Goal: Task Accomplishment & Management: Use online tool/utility

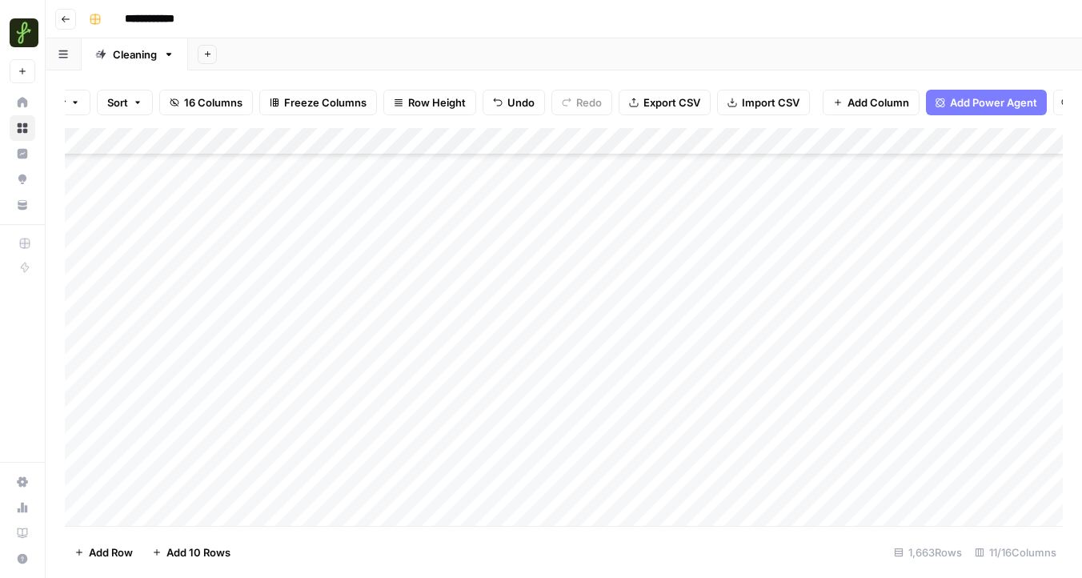
scroll to position [44926, 0]
click at [205, 501] on div "Add Column" at bounding box center [564, 327] width 998 height 398
click at [247, 447] on div "Add Column" at bounding box center [564, 327] width 998 height 398
click at [219, 483] on div "Add Column" at bounding box center [564, 327] width 998 height 398
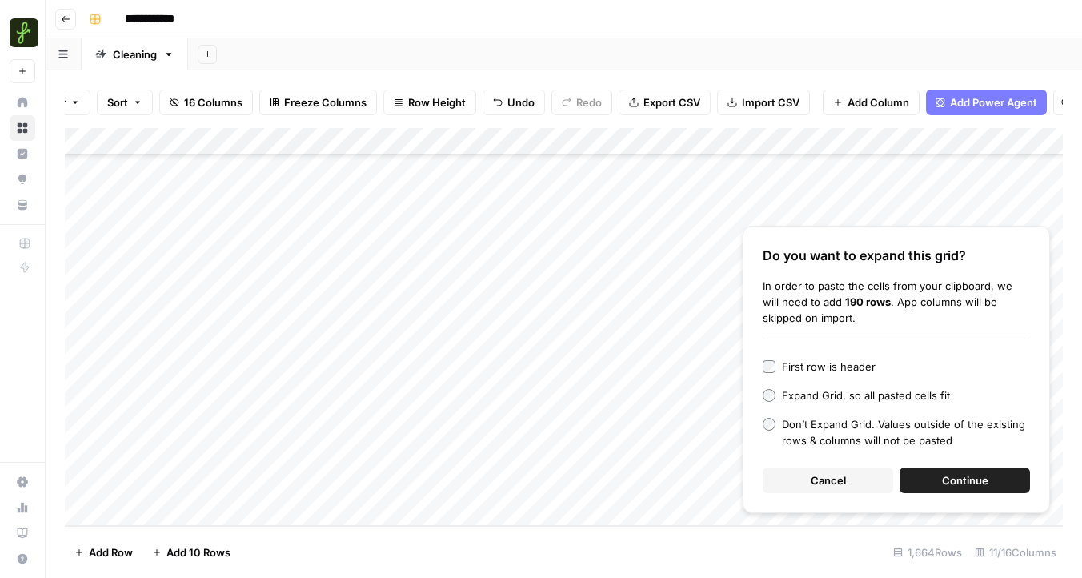
click at [978, 480] on span "Continue" at bounding box center [965, 480] width 46 height 16
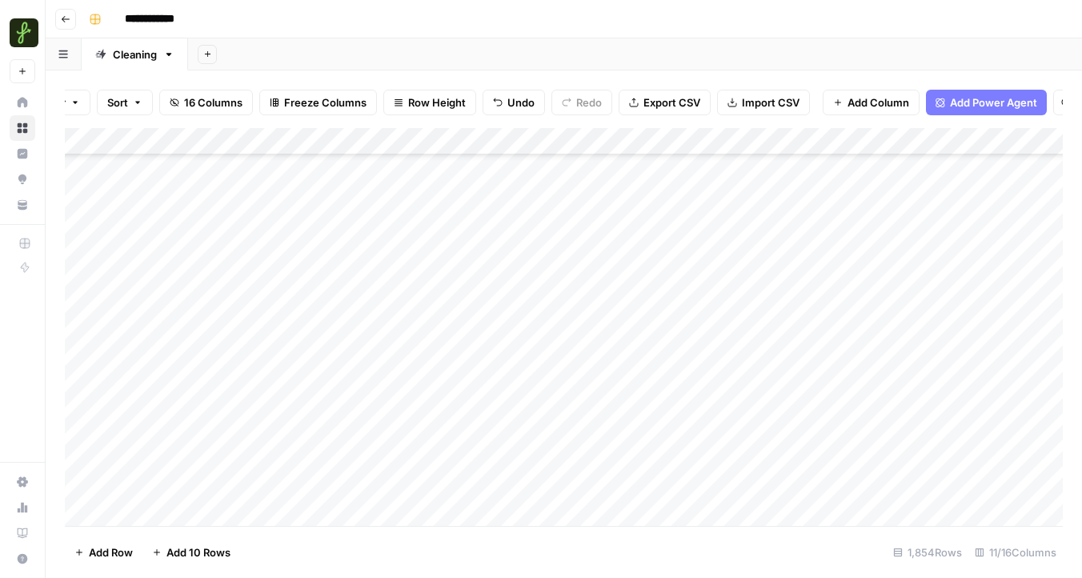
scroll to position [45249, 0]
click at [304, 229] on div "Add Column" at bounding box center [564, 327] width 998 height 398
click at [366, 375] on div "Add Column" at bounding box center [564, 327] width 998 height 398
click at [283, 247] on div "Add Column" at bounding box center [564, 327] width 998 height 398
drag, startPoint x: 283, startPoint y: 306, endPoint x: 287, endPoint y: 361, distance: 55.4
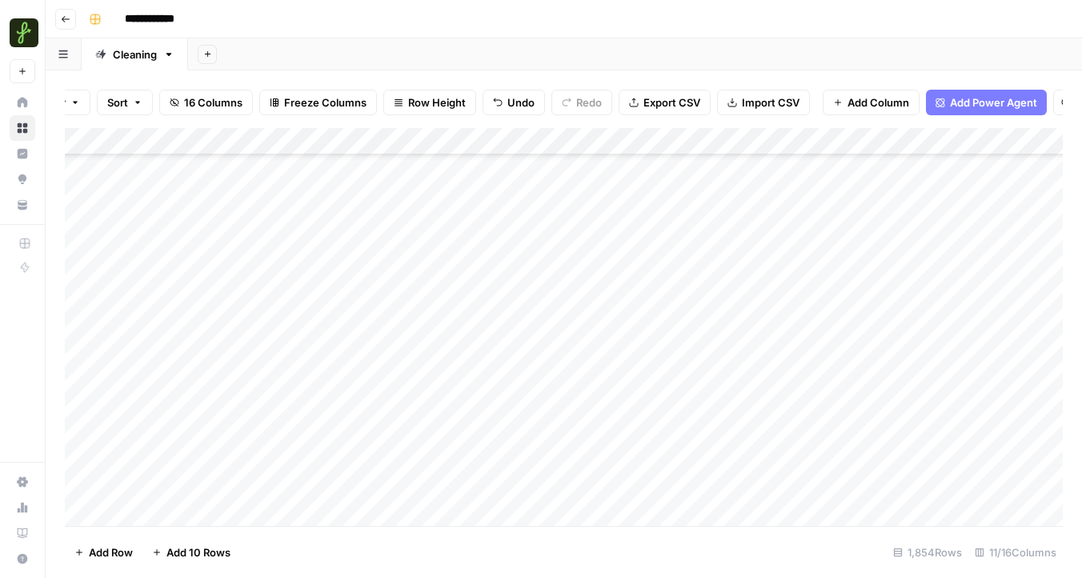
click at [287, 361] on div "Add Column" at bounding box center [564, 327] width 998 height 398
click at [261, 285] on div "Add Column" at bounding box center [564, 327] width 998 height 398
click at [250, 231] on div "Add Column" at bounding box center [564, 327] width 998 height 398
click at [250, 227] on div "Add Column" at bounding box center [564, 327] width 998 height 398
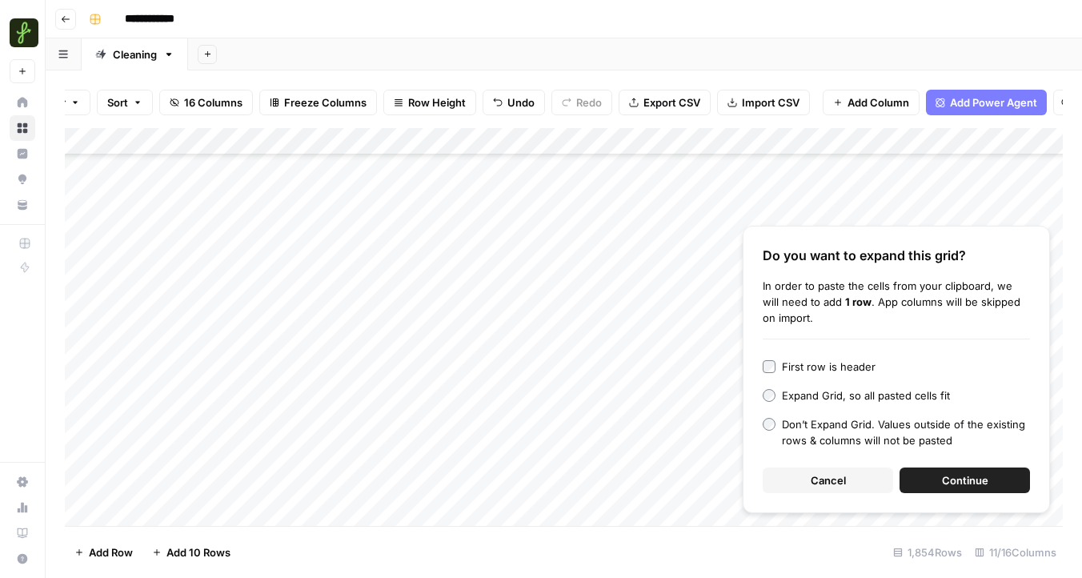
click at [962, 473] on span "Continue" at bounding box center [965, 480] width 46 height 16
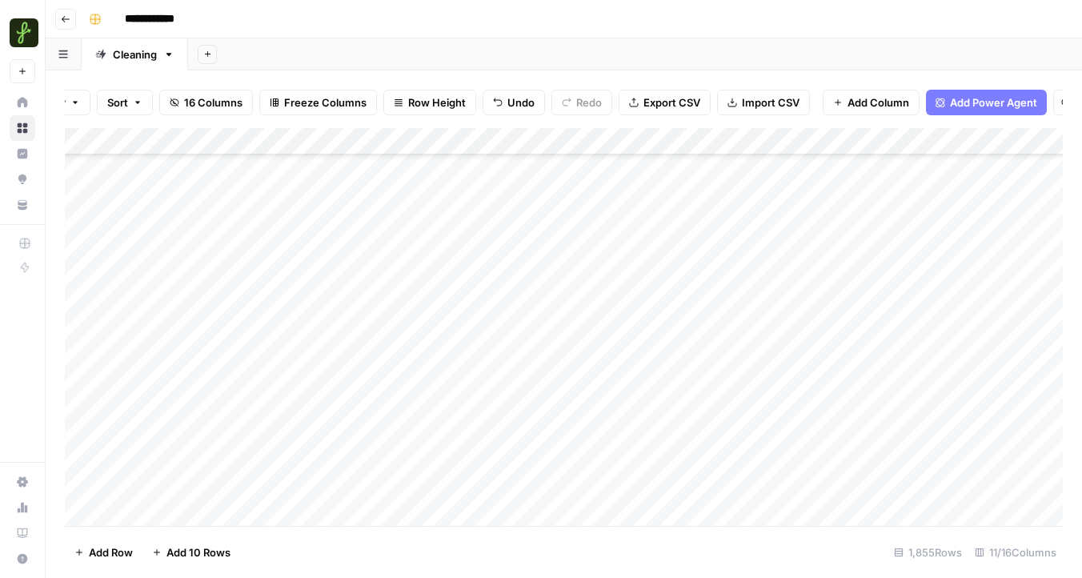
scroll to position [45228, 0]
click at [857, 143] on div "Add Column" at bounding box center [564, 327] width 998 height 398
click at [657, 245] on div "Add Column" at bounding box center [564, 327] width 998 height 398
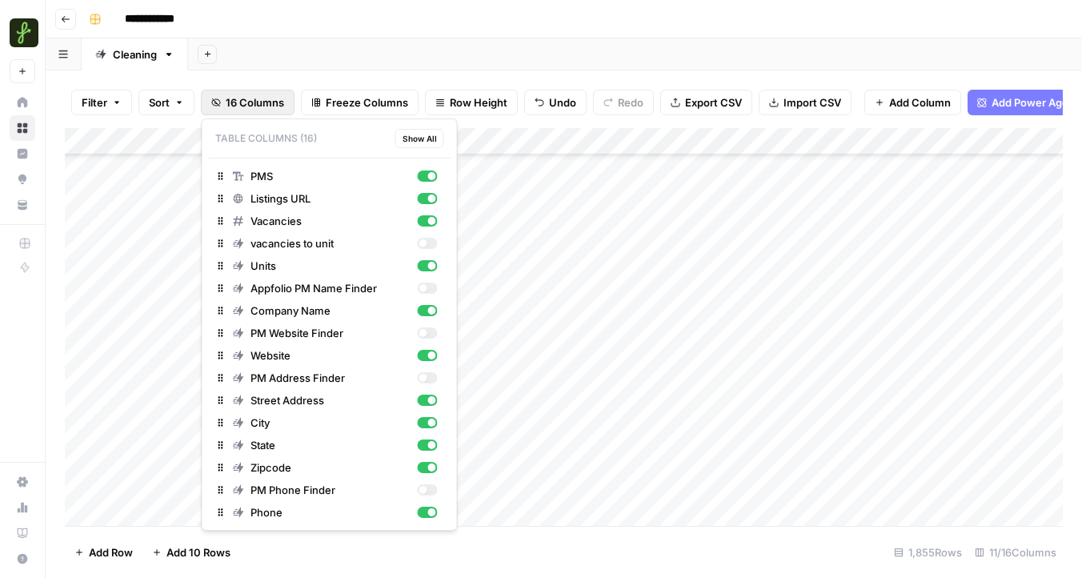
click at [252, 104] on span "16 Columns" at bounding box center [255, 102] width 58 height 16
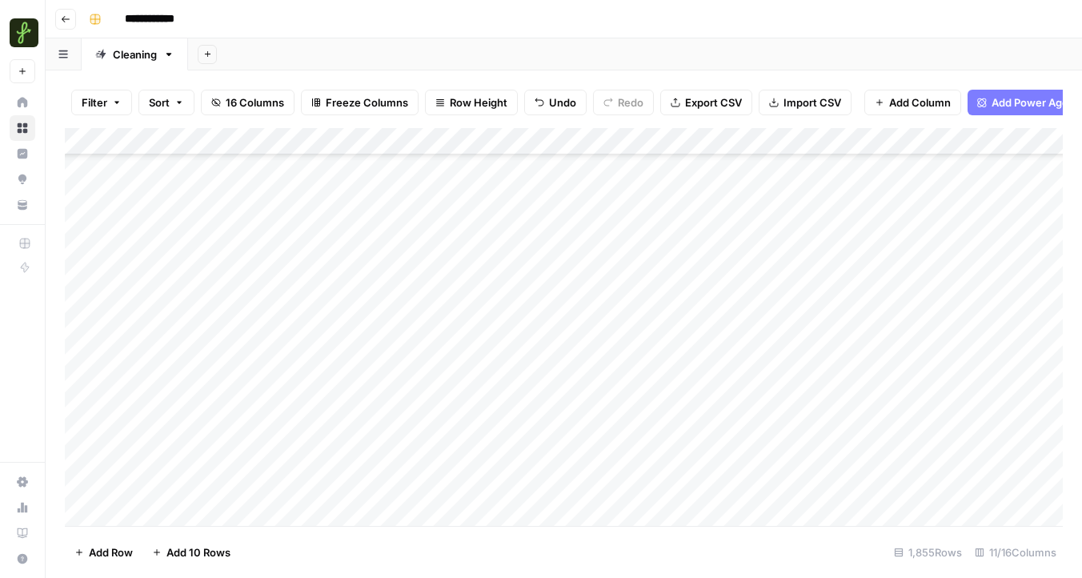
click at [552, 39] on div "Add Sheet" at bounding box center [635, 54] width 894 height 32
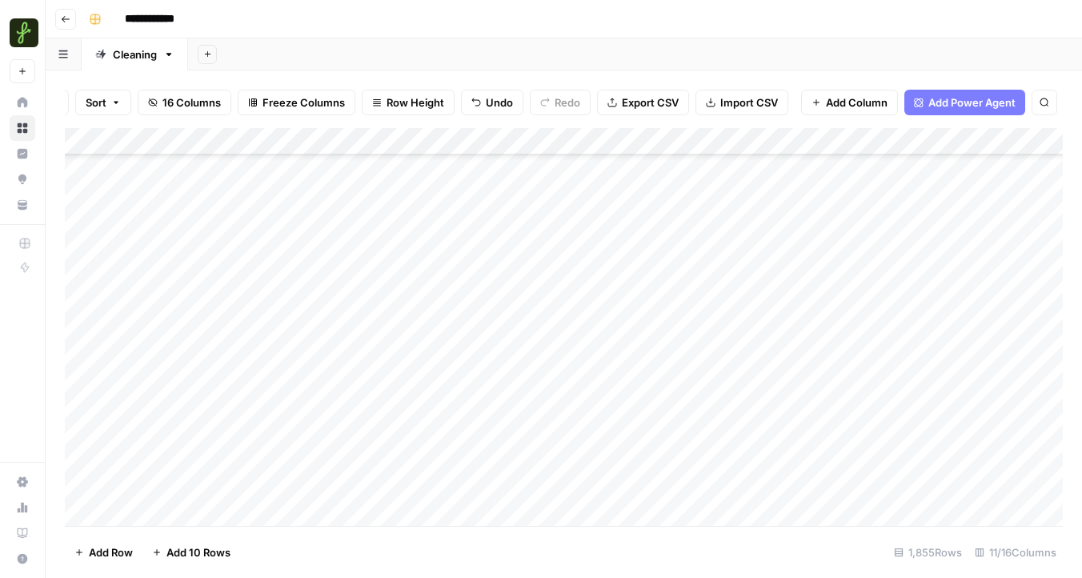
click at [965, 106] on span "Add Power Agent" at bounding box center [972, 102] width 87 height 16
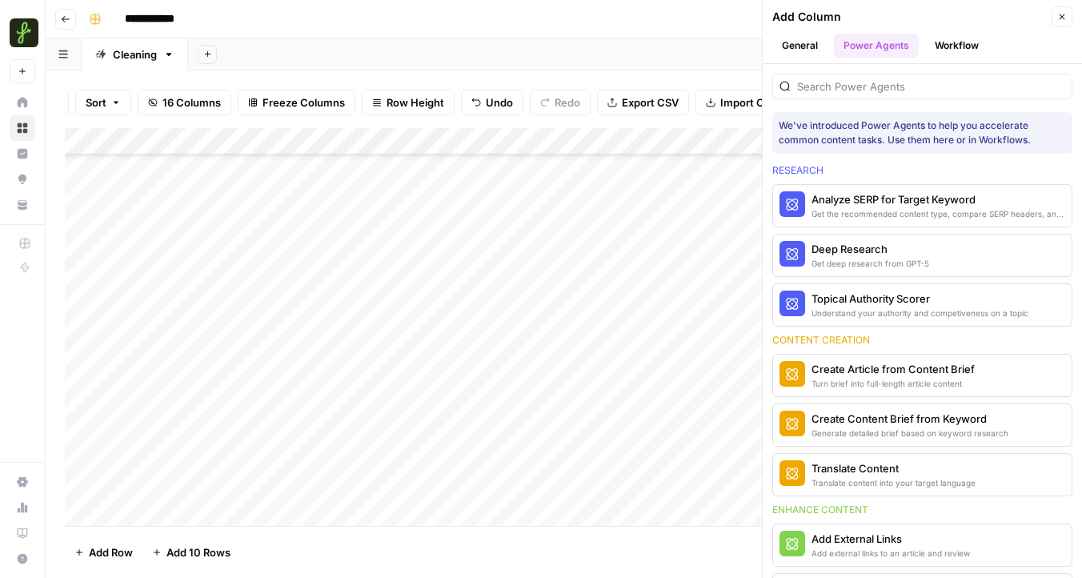
click at [1050, 18] on div "Add Column Close" at bounding box center [923, 16] width 300 height 21
click at [1058, 19] on icon "button" at bounding box center [1063, 17] width 10 height 10
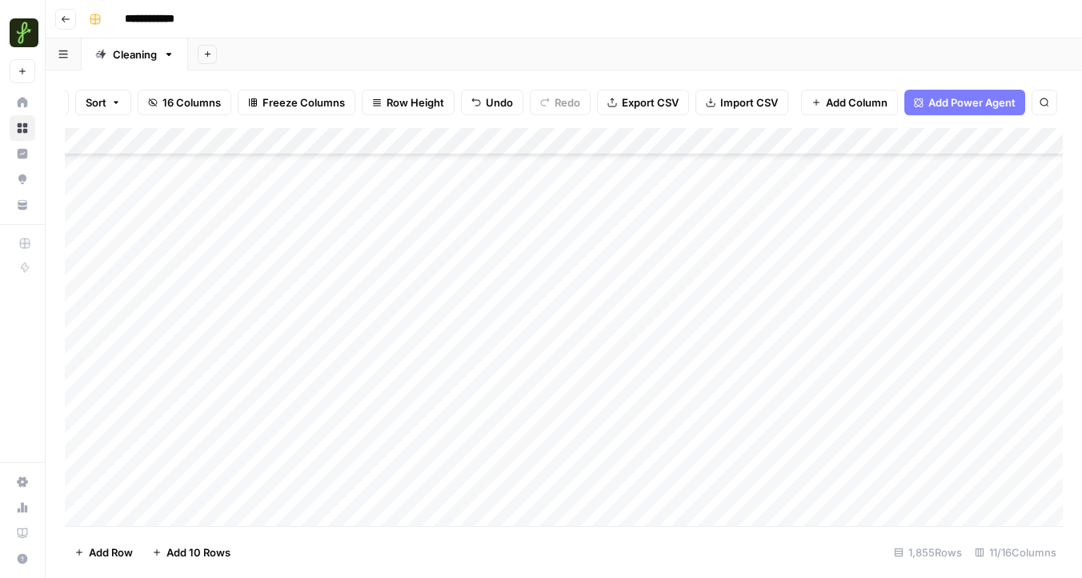
scroll to position [0, 0]
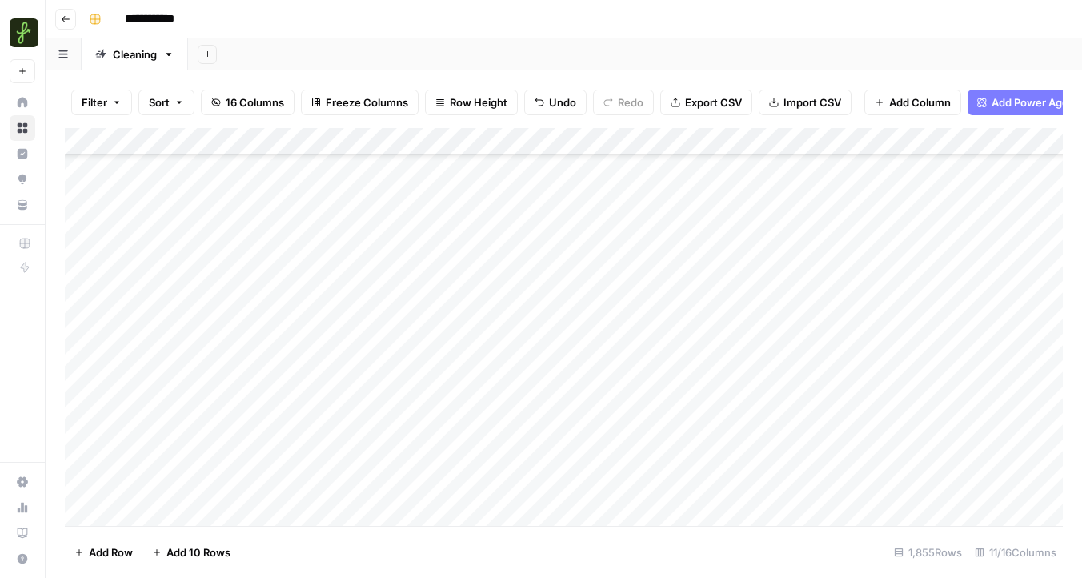
click at [170, 58] on icon "button" at bounding box center [168, 54] width 11 height 11
click at [283, 48] on div "Add Sheet" at bounding box center [635, 54] width 894 height 32
click at [104, 55] on icon at bounding box center [100, 54] width 11 height 11
click at [105, 98] on span "Filter" at bounding box center [95, 102] width 26 height 16
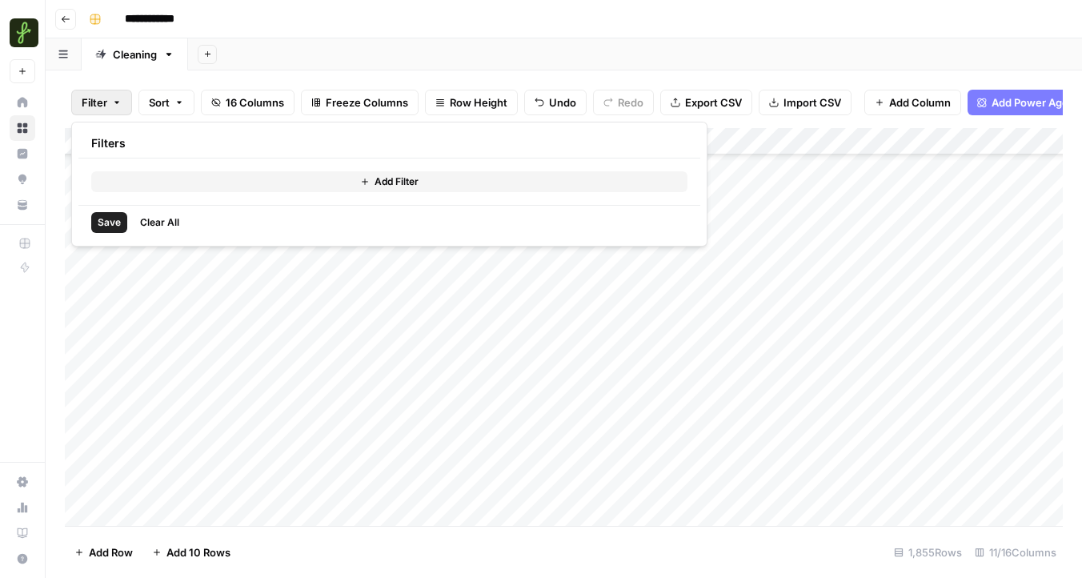
click at [364, 25] on div "**********" at bounding box center [574, 19] width 984 height 26
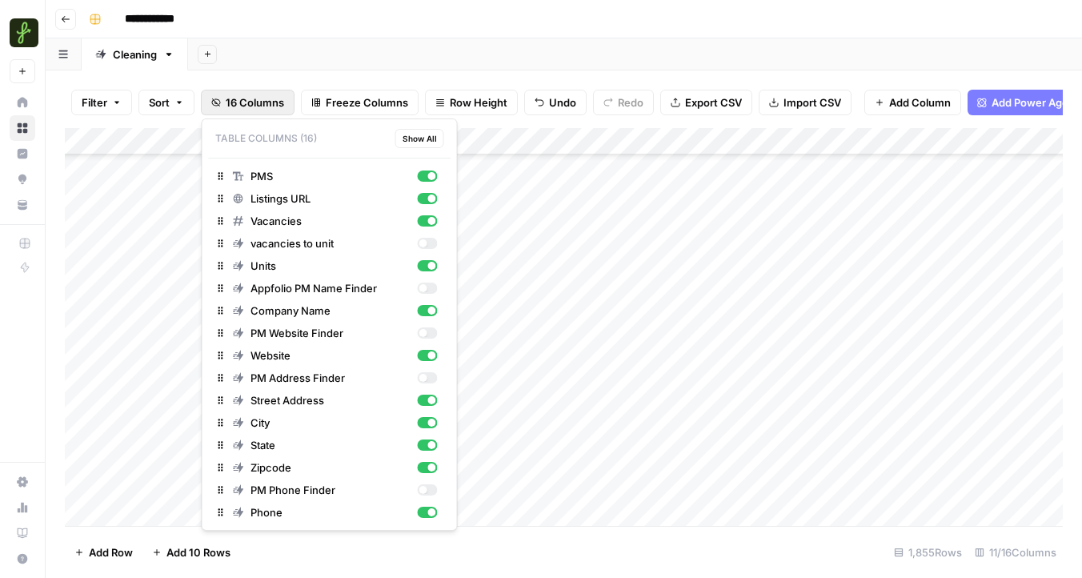
click at [249, 98] on span "16 Columns" at bounding box center [255, 102] width 58 height 16
click at [429, 245] on div "button" at bounding box center [427, 243] width 20 height 11
click at [430, 328] on div "button" at bounding box center [427, 332] width 20 height 11
click at [430, 388] on button "PM Address Finder" at bounding box center [330, 378] width 242 height 22
click at [423, 281] on div "Appfolio PM Name Finder" at bounding box center [335, 288] width 205 height 16
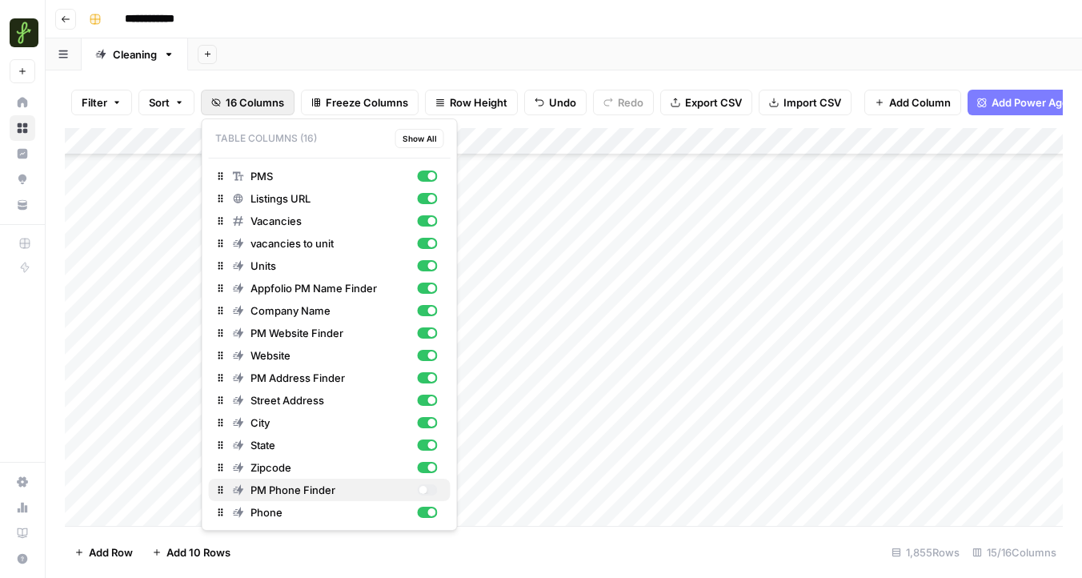
click at [432, 491] on div "button" at bounding box center [427, 489] width 20 height 11
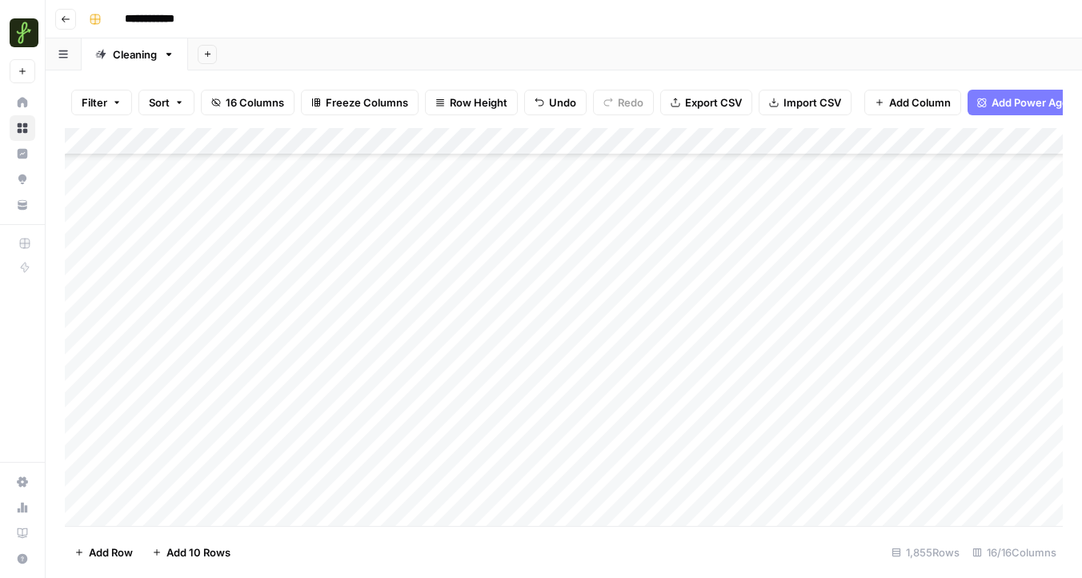
click at [658, 418] on div "Add Column" at bounding box center [564, 327] width 998 height 398
click at [873, 143] on div "Add Column" at bounding box center [564, 327] width 998 height 398
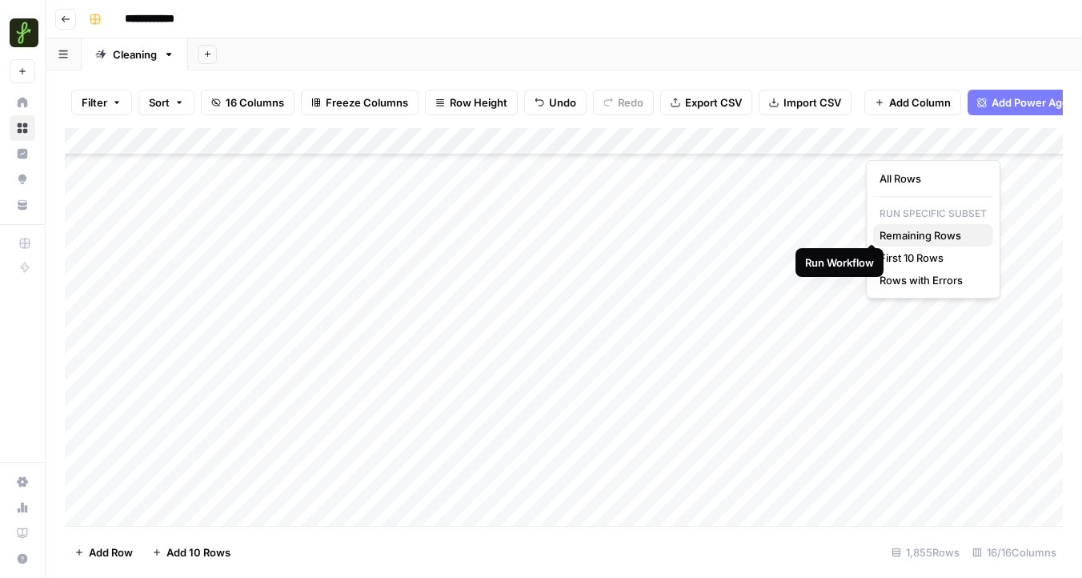
click at [907, 234] on span "Remaining Rows" at bounding box center [930, 235] width 101 height 16
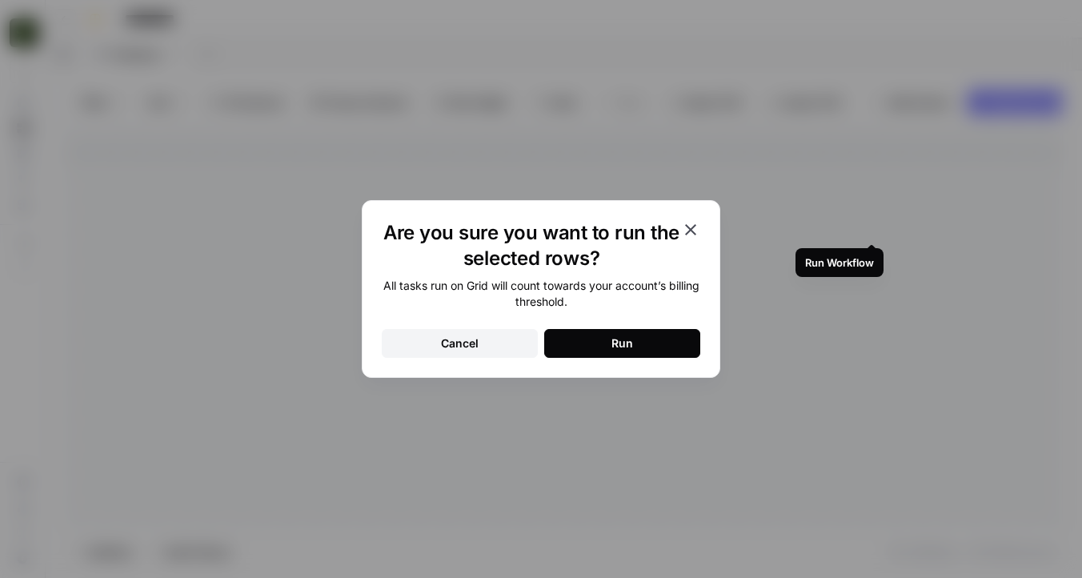
click at [668, 343] on button "Run" at bounding box center [622, 343] width 156 height 29
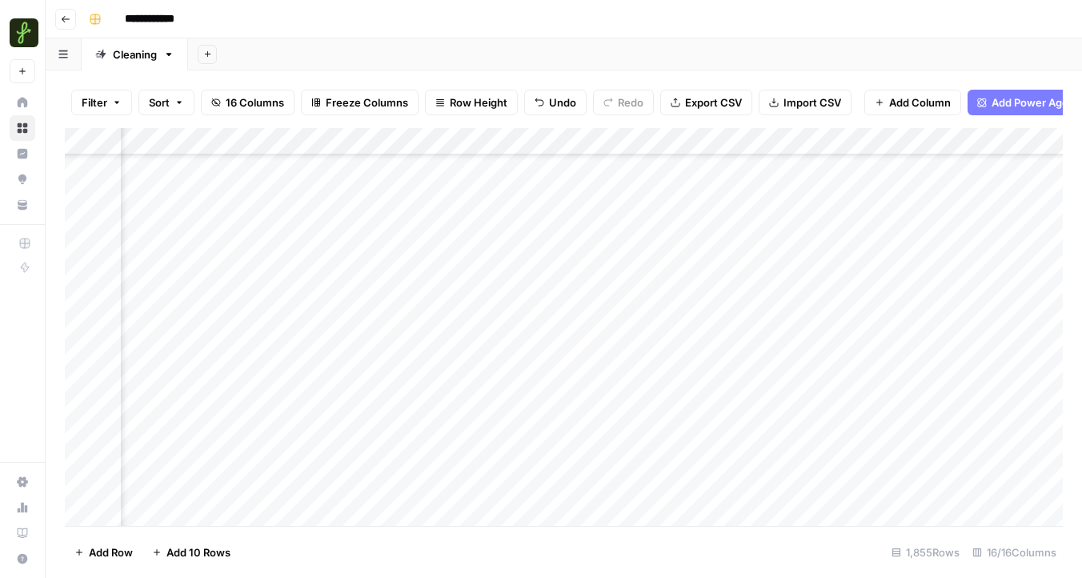
scroll to position [44395, 319]
click at [905, 142] on div "Add Column" at bounding box center [564, 327] width 998 height 398
click at [933, 239] on span "Remaining Rows" at bounding box center [959, 235] width 101 height 16
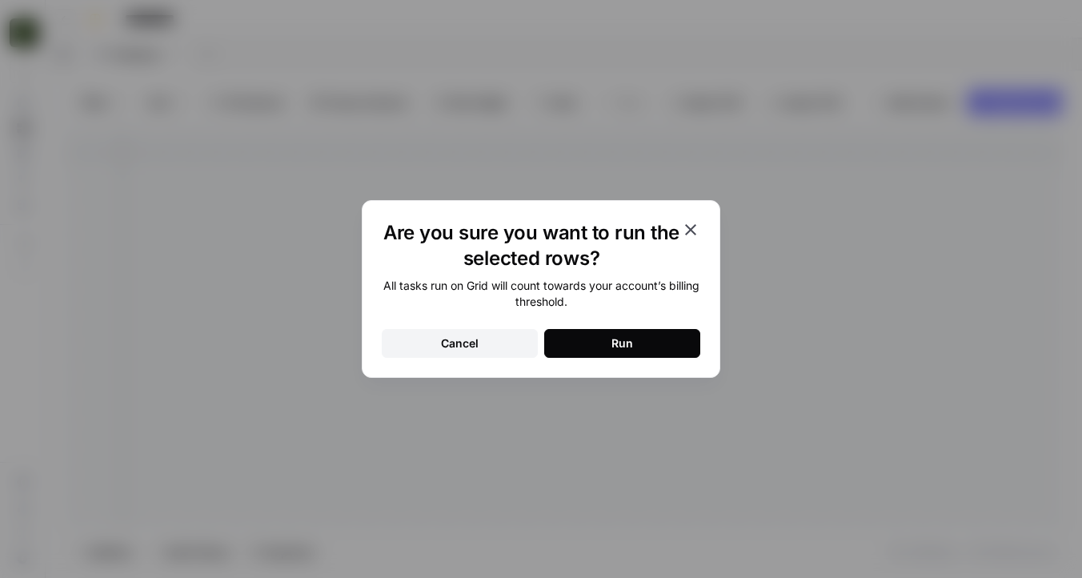
click at [641, 337] on button "Run" at bounding box center [622, 343] width 156 height 29
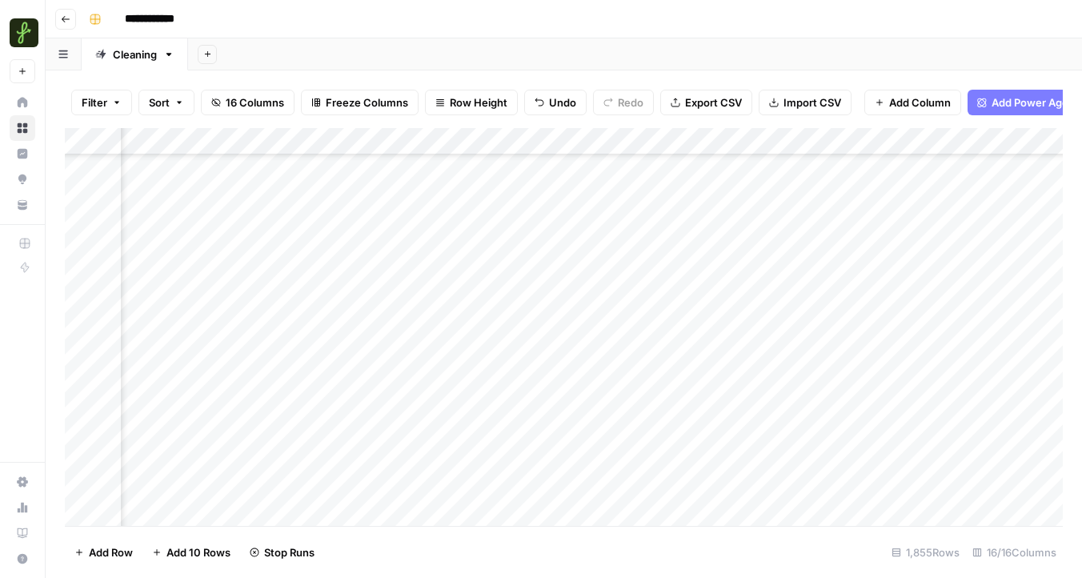
scroll to position [50153, 657]
click at [874, 141] on div "Add Column" at bounding box center [564, 327] width 998 height 398
click at [915, 231] on span "Remaining Rows" at bounding box center [934, 235] width 101 height 16
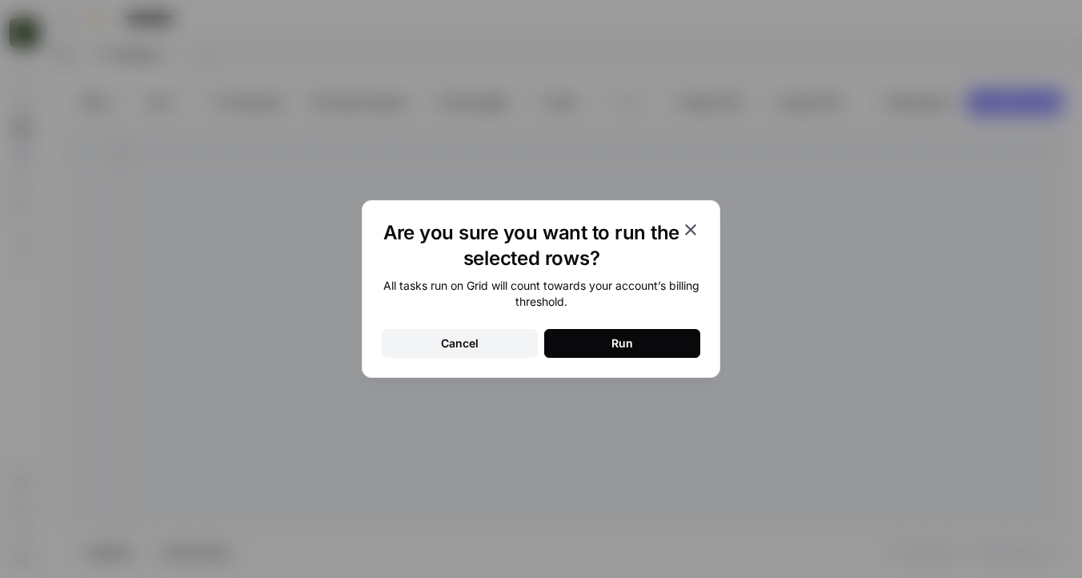
click at [652, 338] on button "Run" at bounding box center [622, 343] width 156 height 29
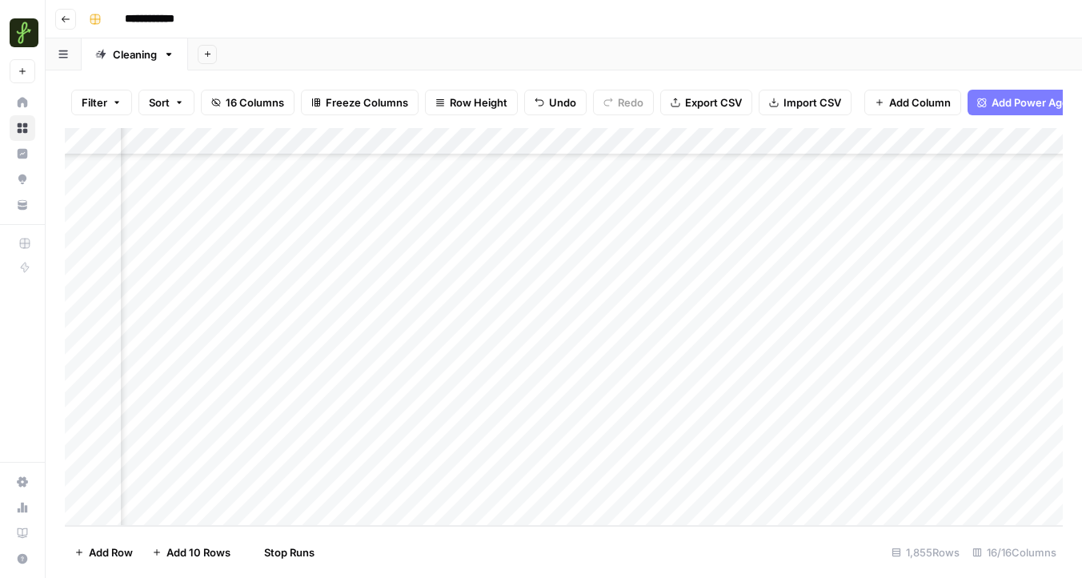
click at [167, 505] on div "Add Column" at bounding box center [564, 327] width 998 height 398
click at [178, 485] on div "Add Column" at bounding box center [564, 327] width 998 height 398
type textarea "********"
click at [398, 465] on div "Add Column" at bounding box center [564, 327] width 998 height 398
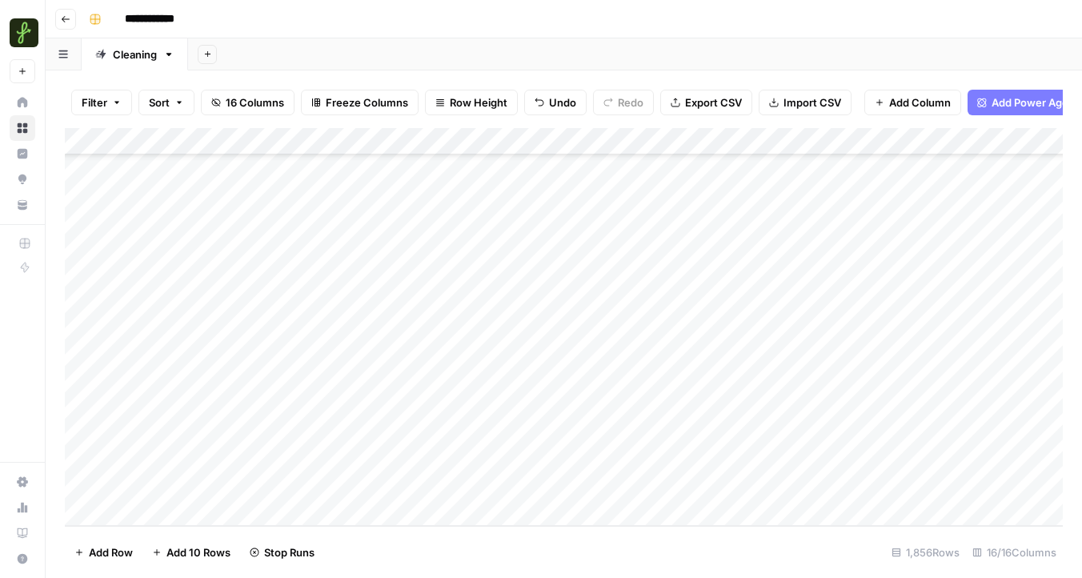
click at [398, 482] on div "Add Column" at bounding box center [564, 327] width 998 height 398
click at [613, 487] on div "Add Column" at bounding box center [564, 327] width 998 height 398
type input "45"
click at [765, 510] on div "Add Column" at bounding box center [564, 327] width 998 height 398
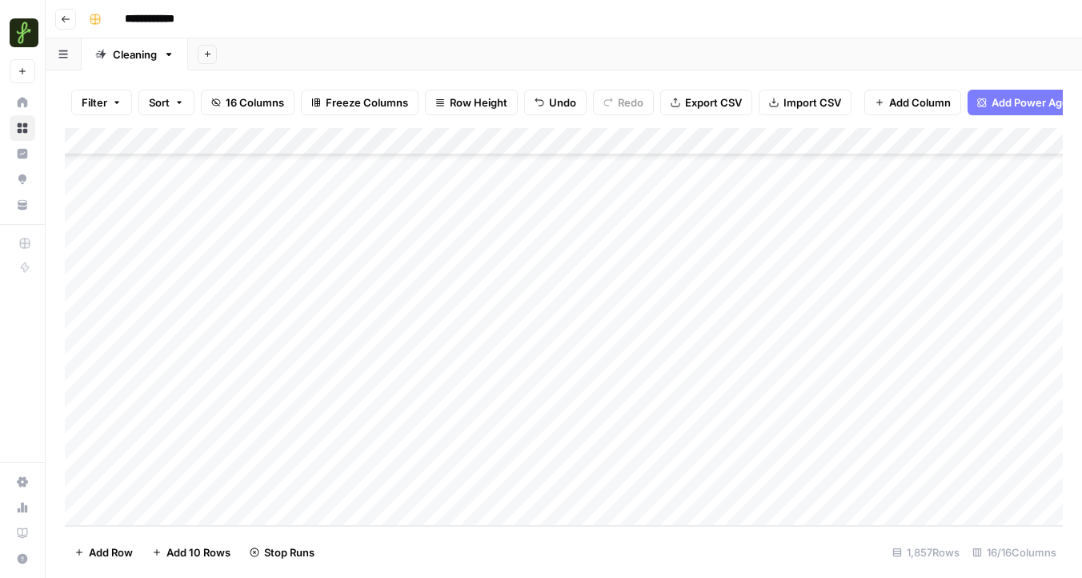
click at [744, 461] on div "Add Column" at bounding box center [564, 327] width 998 height 398
click at [804, 462] on div "Add Column" at bounding box center [564, 327] width 998 height 398
click at [807, 462] on div at bounding box center [806, 459] width 163 height 30
click at [87, 484] on div "Add Column" at bounding box center [564, 327] width 998 height 398
click at [105, 552] on span "Delete 1 Row" at bounding box center [106, 552] width 64 height 16
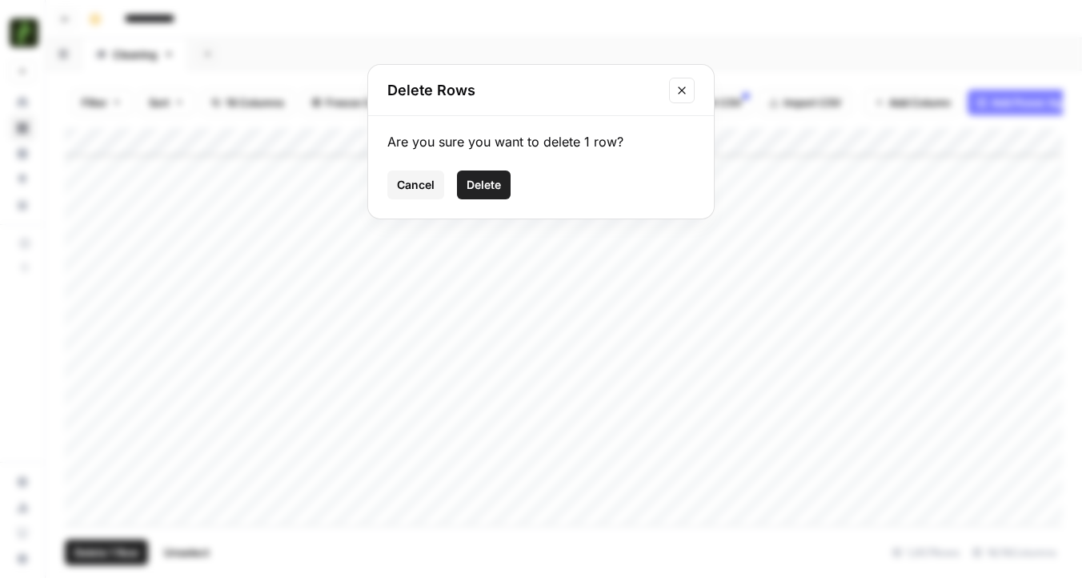
click at [492, 184] on span "Delete" at bounding box center [484, 185] width 34 height 16
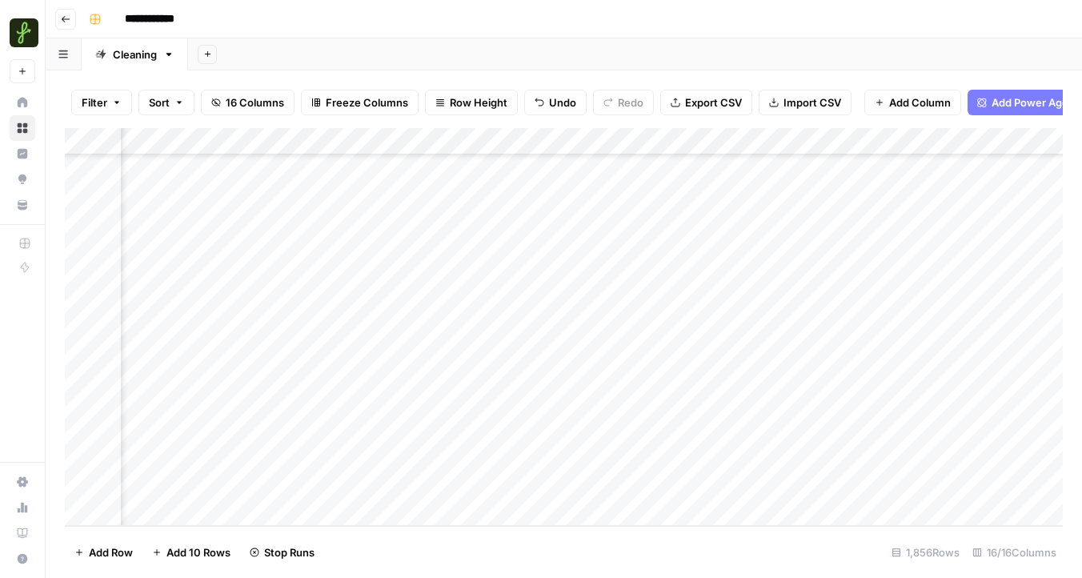
scroll to position [50180, 344]
click at [784, 486] on div "Add Column" at bounding box center [564, 327] width 998 height 398
click at [701, 484] on div "Add Column" at bounding box center [564, 327] width 998 height 398
